Goal: Task Accomplishment & Management: Use online tool/utility

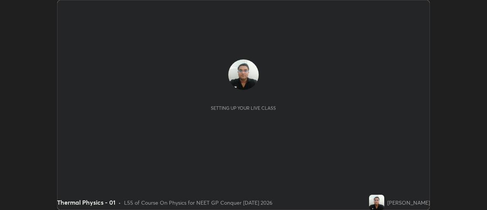
scroll to position [210, 487]
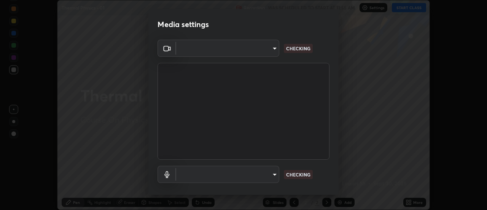
type input "1f31108d829b39389914bdc30e5c2a8b8d5d122ed1bfb40228f539b6595447af"
type input "7202ca4256cb42ab511a2813ce8ebbd544e5848e36e617fb72044356a347c7fa"
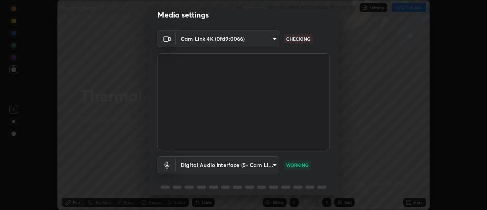
scroll to position [40, 0]
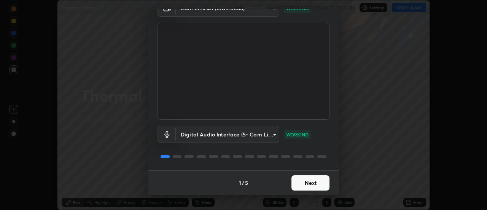
click at [303, 182] on button "Next" at bounding box center [311, 182] width 38 height 15
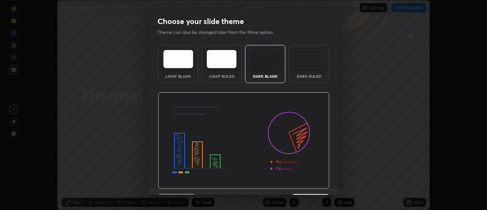
click at [302, 182] on img at bounding box center [244, 140] width 172 height 97
click at [303, 183] on img at bounding box center [244, 140] width 172 height 97
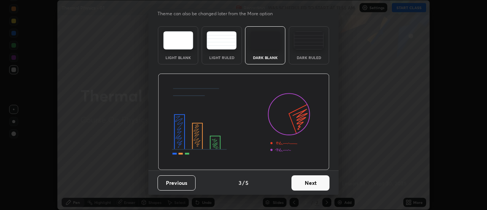
click at [304, 184] on button "Next" at bounding box center [311, 182] width 38 height 15
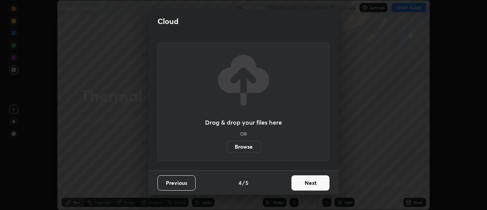
scroll to position [0, 0]
click at [304, 183] on button "Next" at bounding box center [311, 182] width 38 height 15
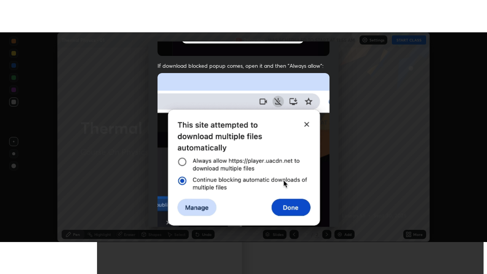
scroll to position [195, 0]
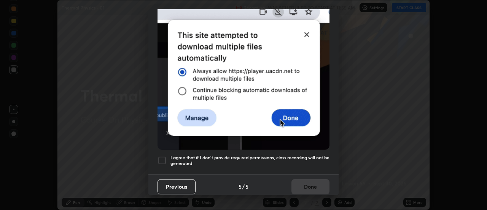
click at [160, 157] on div at bounding box center [162, 160] width 9 height 9
click at [309, 182] on button "Done" at bounding box center [311, 186] width 38 height 15
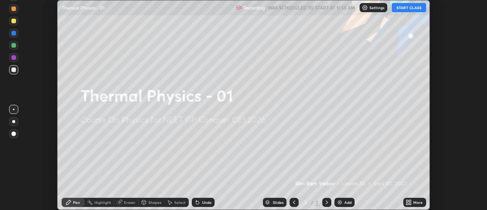
click at [415, 8] on button "START CLASS" at bounding box center [409, 7] width 34 height 9
click at [417, 201] on div "More" at bounding box center [419, 202] width 10 height 4
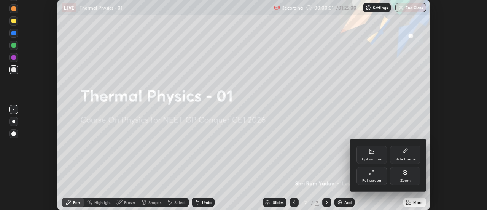
click at [377, 176] on div "Full screen" at bounding box center [372, 176] width 30 height 18
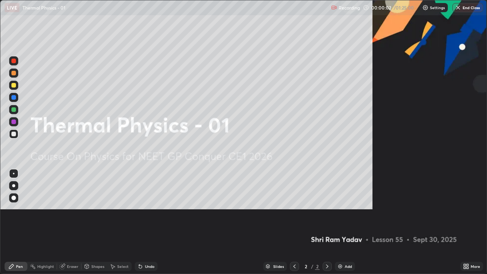
scroll to position [274, 487]
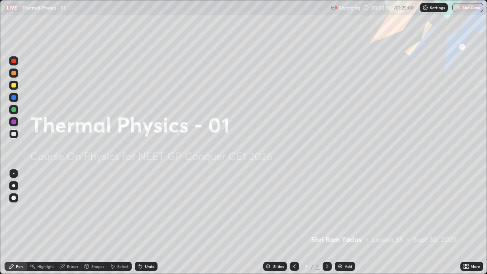
click at [344, 209] on div "Add" at bounding box center [345, 266] width 20 height 9
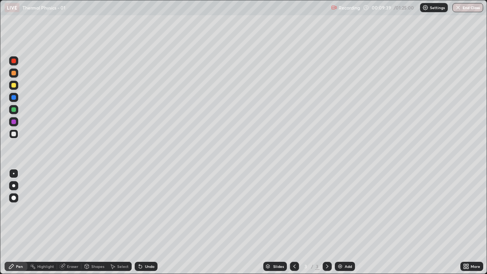
click at [342, 209] on img at bounding box center [340, 267] width 6 height 6
click at [147, 209] on div "Undo" at bounding box center [146, 266] width 23 height 9
click at [148, 209] on div "Undo" at bounding box center [146, 266] width 23 height 9
click at [145, 209] on div "Undo" at bounding box center [146, 266] width 23 height 9
click at [345, 209] on div "Add" at bounding box center [348, 267] width 7 height 4
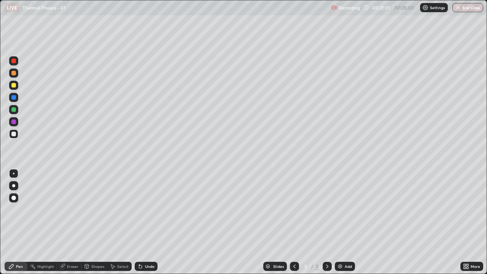
click at [144, 209] on div "Undo" at bounding box center [146, 266] width 23 height 9
click at [340, 209] on img at bounding box center [340, 267] width 6 height 6
click at [14, 74] on div at bounding box center [13, 73] width 5 height 5
click at [343, 209] on img at bounding box center [340, 267] width 6 height 6
click at [14, 134] on div at bounding box center [13, 134] width 5 height 5
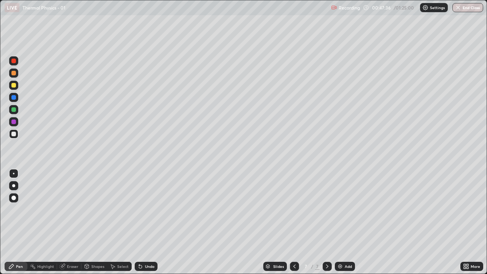
click at [346, 209] on div "Add" at bounding box center [348, 267] width 7 height 4
click at [342, 209] on img at bounding box center [340, 267] width 6 height 6
click at [149, 209] on div "Undo" at bounding box center [150, 267] width 10 height 4
click at [150, 209] on div "Undo" at bounding box center [150, 267] width 10 height 4
click at [341, 209] on img at bounding box center [340, 267] width 6 height 6
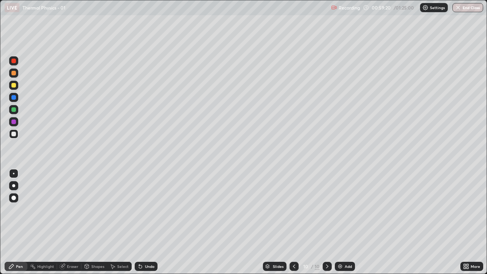
click at [147, 209] on div "Undo" at bounding box center [146, 266] width 23 height 9
click at [149, 209] on div "Undo" at bounding box center [150, 267] width 10 height 4
click at [149, 209] on div "Undo" at bounding box center [146, 266] width 23 height 9
click at [149, 209] on div "Undo" at bounding box center [150, 267] width 10 height 4
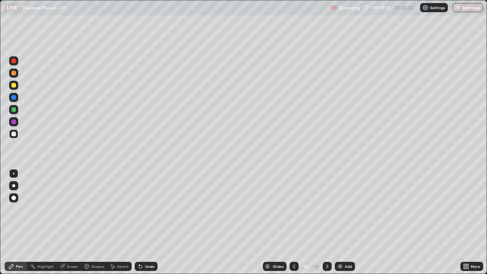
click at [148, 209] on div "Undo" at bounding box center [146, 266] width 23 height 9
click at [292, 209] on icon at bounding box center [294, 267] width 6 height 6
click at [328, 209] on icon at bounding box center [327, 267] width 6 height 6
click at [70, 209] on div "Eraser" at bounding box center [72, 267] width 11 height 4
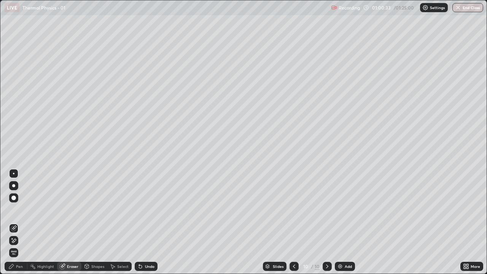
click at [18, 209] on div "Pen" at bounding box center [16, 266] width 23 height 9
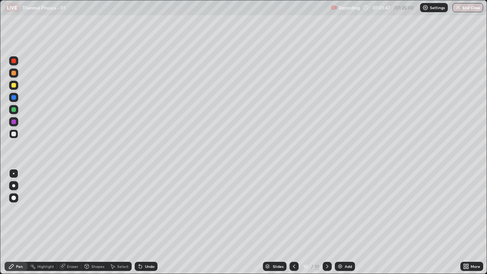
click at [147, 209] on div "Undo" at bounding box center [150, 267] width 10 height 4
click at [145, 209] on div "Undo" at bounding box center [150, 267] width 10 height 4
click at [345, 209] on div "Add" at bounding box center [345, 266] width 20 height 9
click at [68, 209] on div "Eraser" at bounding box center [72, 267] width 11 height 4
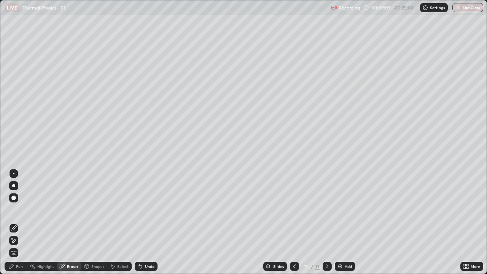
click at [16, 209] on div "Pen" at bounding box center [19, 267] width 7 height 4
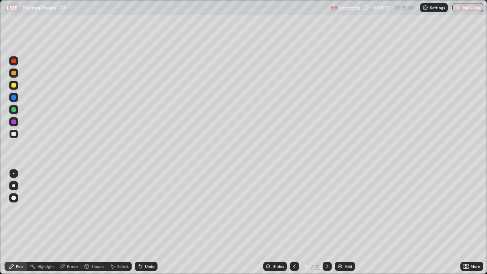
click at [467, 10] on button "End Class" at bounding box center [468, 7] width 31 height 9
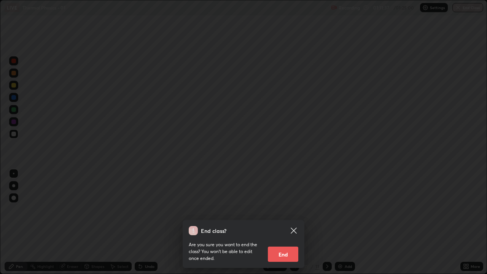
click at [289, 209] on button "End" at bounding box center [283, 254] width 30 height 15
